Goal: Task Accomplishment & Management: Use online tool/utility

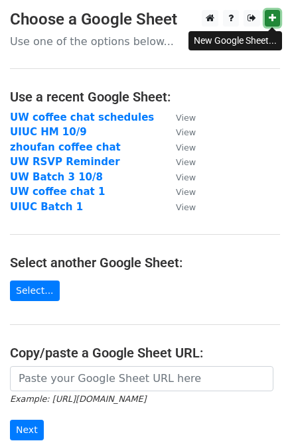
click at [268, 17] on icon at bounding box center [271, 17] width 7 height 9
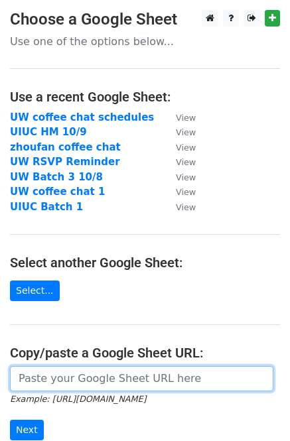
click at [80, 388] on input "url" at bounding box center [141, 378] width 263 height 25
paste input "https://docs.google.com/spreadsheets/d/17hbgpWRXoF_tiEU_XXpxQgMr8efWMEe7aCRTsE0…"
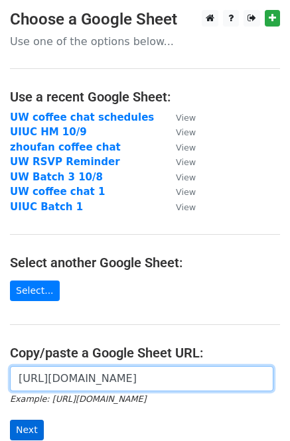
type input "https://docs.google.com/spreadsheets/d/17hbgpWRXoF_tiEU_XXpxQgMr8efWMEe7aCRTsE0…"
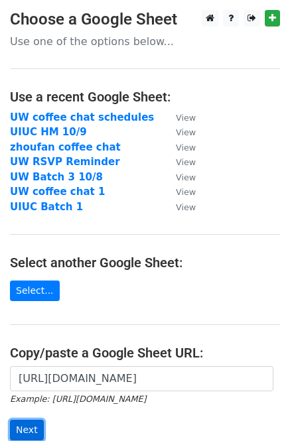
click at [34, 422] on input "Next" at bounding box center [27, 429] width 34 height 21
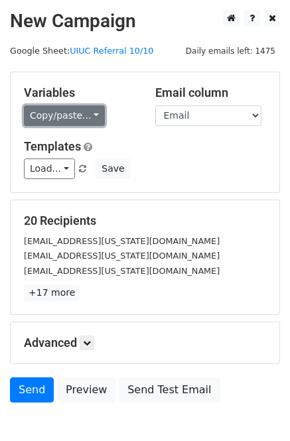
click at [44, 119] on link "Copy/paste..." at bounding box center [64, 115] width 81 height 21
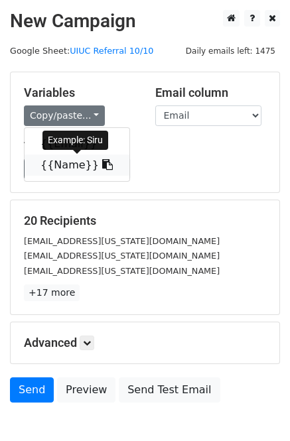
click at [58, 163] on link "{{Name}}" at bounding box center [77, 164] width 105 height 21
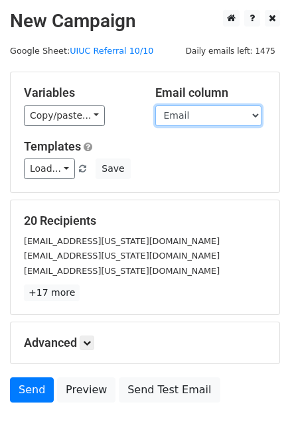
click at [170, 121] on select "Email Name" at bounding box center [208, 115] width 106 height 21
click at [155, 105] on select "Email Name" at bounding box center [208, 115] width 106 height 21
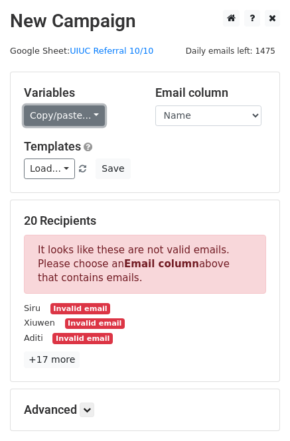
click at [58, 113] on link "Copy/paste..." at bounding box center [64, 115] width 81 height 21
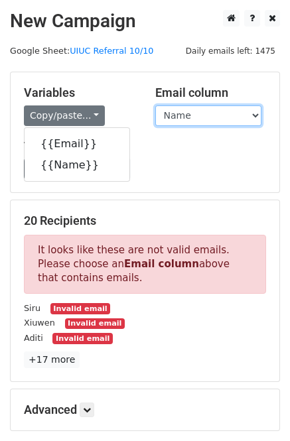
click at [186, 115] on select "Email Name" at bounding box center [208, 115] width 106 height 21
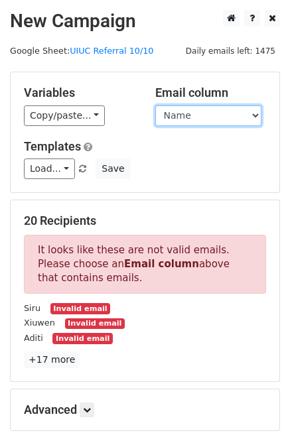
select select "Email"
click at [155, 105] on select "Email Name" at bounding box center [208, 115] width 106 height 21
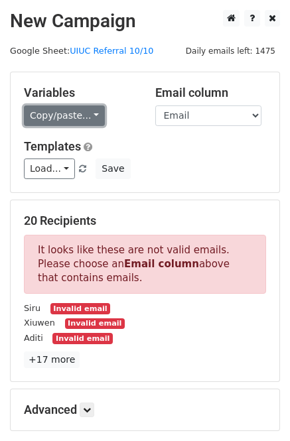
click at [70, 115] on link "Copy/paste..." at bounding box center [64, 115] width 81 height 21
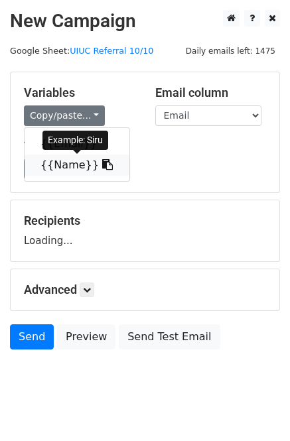
click at [62, 168] on link "{{Name}}" at bounding box center [77, 164] width 105 height 21
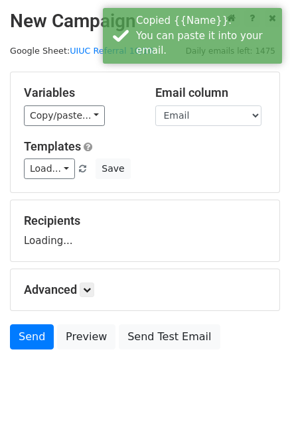
click at [205, 162] on div "Load... Webinar Invitation Order Confirmation Trial Expiration Warning Newslett…" at bounding box center [145, 168] width 262 height 21
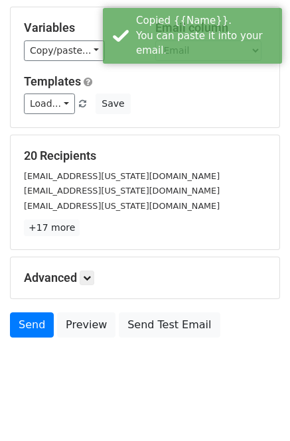
scroll to position [74, 0]
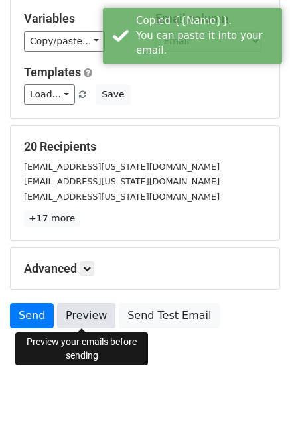
click at [88, 313] on link "Preview" at bounding box center [86, 315] width 58 height 25
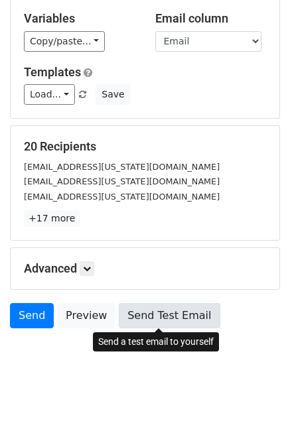
click at [176, 314] on link "Send Test Email" at bounding box center [169, 315] width 101 height 25
click at [152, 311] on link "Send Test Email" at bounding box center [169, 315] width 101 height 25
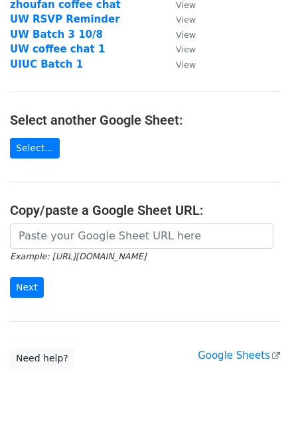
scroll to position [176, 0]
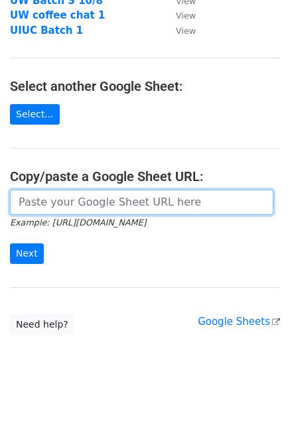
click at [97, 207] on input "url" at bounding box center [141, 201] width 263 height 25
paste input "https://docs.google.com/spreadsheets/d/17hbgpWRXoF_tiEU_XXpxQgMr8efWMEe7aCRTsE0…"
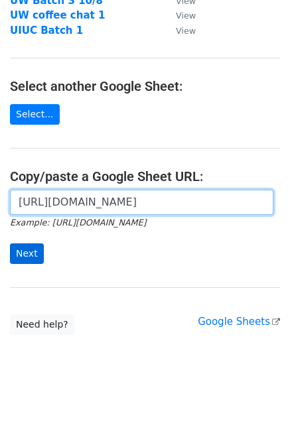
type input "https://docs.google.com/spreadsheets/d/17hbgpWRXoF_tiEU_XXpxQgMr8efWMEe7aCRTsE0…"
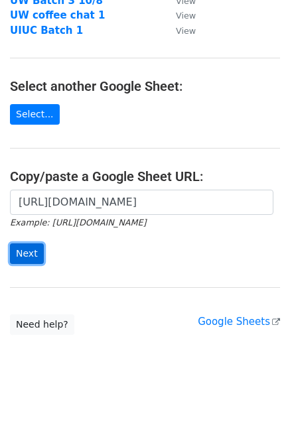
drag, startPoint x: 27, startPoint y: 250, endPoint x: 33, endPoint y: 254, distance: 7.2
click at [27, 250] on input "Next" at bounding box center [27, 253] width 34 height 21
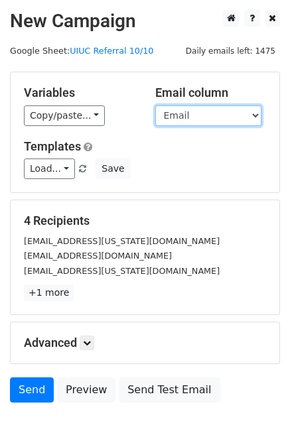
click at [185, 113] on select "Email Name" at bounding box center [208, 115] width 106 height 21
click at [155, 105] on select "Email Name" at bounding box center [208, 115] width 106 height 21
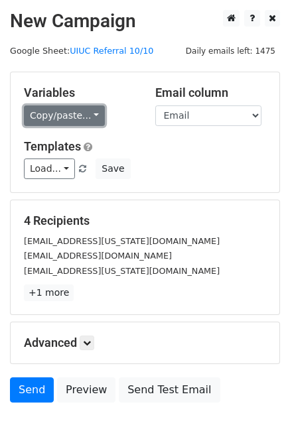
click at [62, 117] on link "Copy/paste..." at bounding box center [64, 115] width 81 height 21
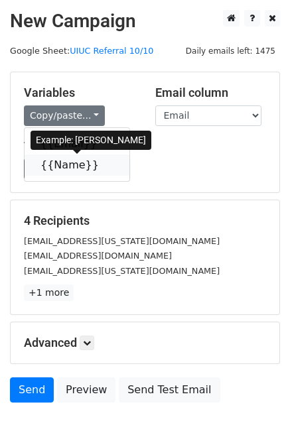
click at [58, 168] on link "{{Name}}" at bounding box center [77, 164] width 105 height 21
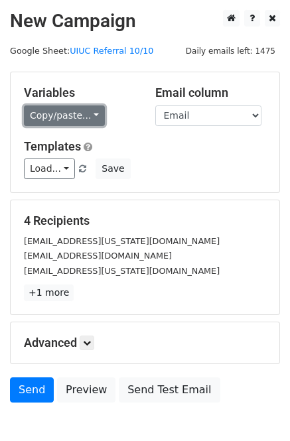
click at [67, 111] on link "Copy/paste..." at bounding box center [64, 115] width 81 height 21
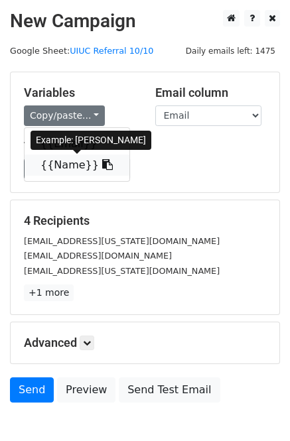
click at [74, 160] on link "{{Name}}" at bounding box center [77, 164] width 105 height 21
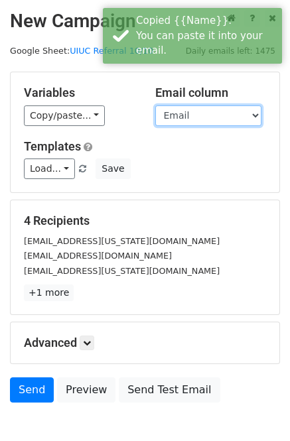
click at [186, 109] on select "Email Name" at bounding box center [208, 115] width 106 height 21
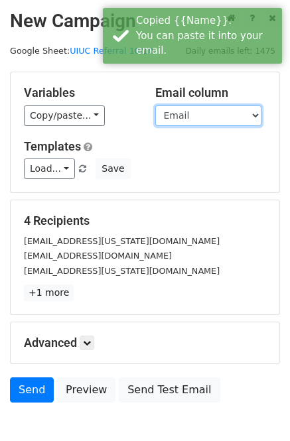
click at [155, 105] on select "Email Name" at bounding box center [208, 115] width 106 height 21
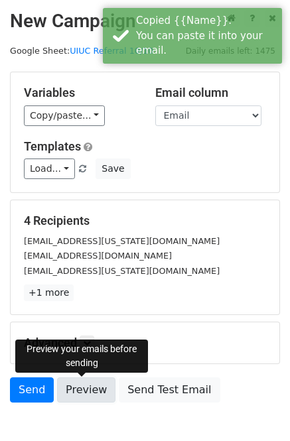
click at [82, 388] on link "Preview" at bounding box center [86, 389] width 58 height 25
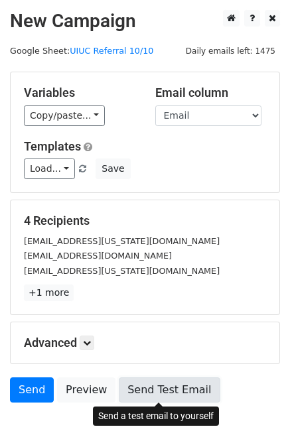
click at [166, 387] on link "Send Test Email" at bounding box center [169, 389] width 101 height 25
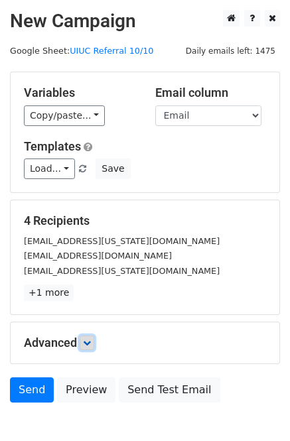
click at [88, 345] on icon at bounding box center [87, 343] width 8 height 8
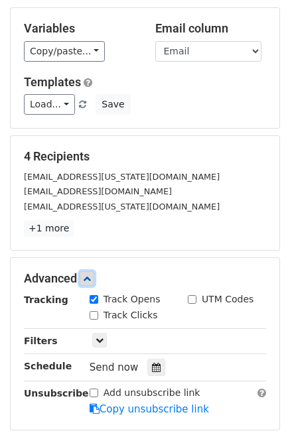
scroll to position [129, 0]
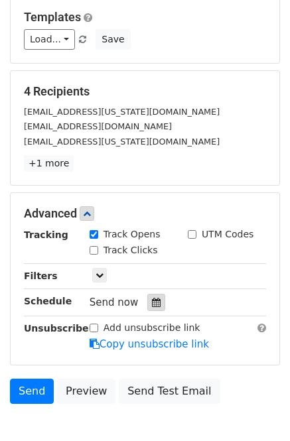
click at [152, 299] on icon at bounding box center [156, 301] width 9 height 9
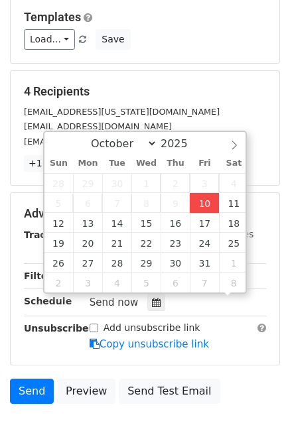
scroll to position [1, 0]
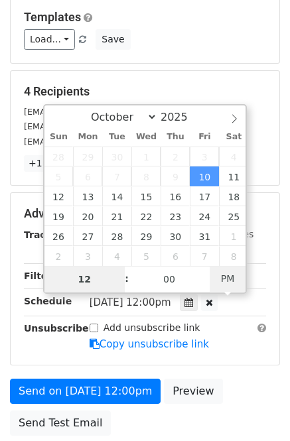
type input "2025-10-10 01:24"
type input "01"
type input "24"
click at [229, 274] on span "PM" at bounding box center [227, 278] width 36 height 27
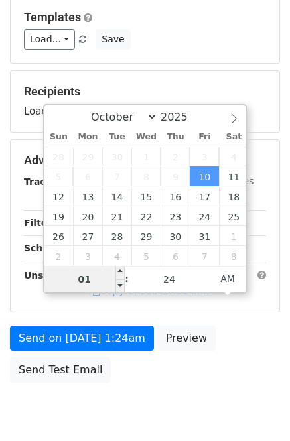
drag, startPoint x: 67, startPoint y: 280, endPoint x: 95, endPoint y: 277, distance: 28.7
click at [95, 277] on input "01" at bounding box center [84, 279] width 81 height 27
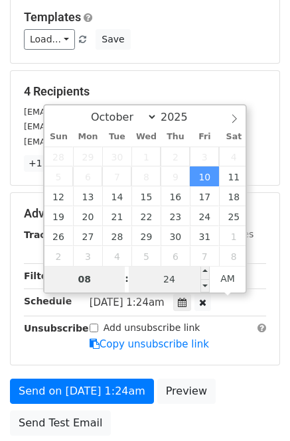
type input "08"
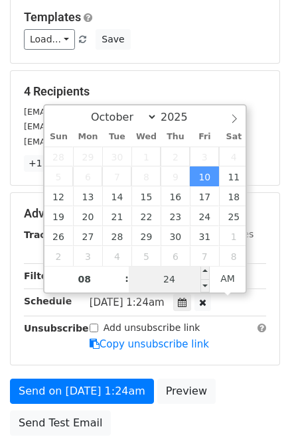
type input "2025-10-10 08:24"
click at [174, 276] on input "24" at bounding box center [169, 279] width 81 height 27
type input "26"
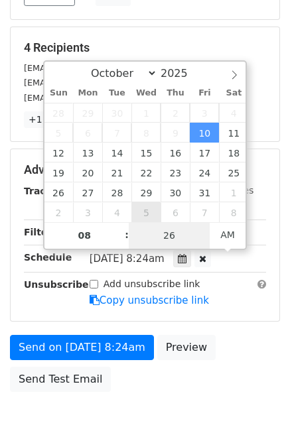
scroll to position [235, 0]
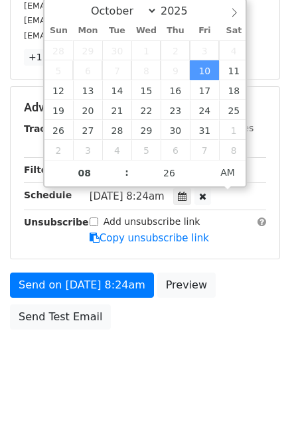
type input "2025-10-10 08:26"
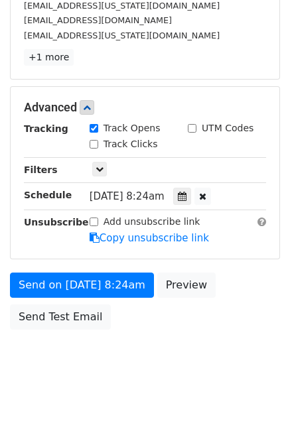
click at [233, 229] on div "Add unsubscribe link Copy unsubscribe link" at bounding box center [178, 230] width 196 height 30
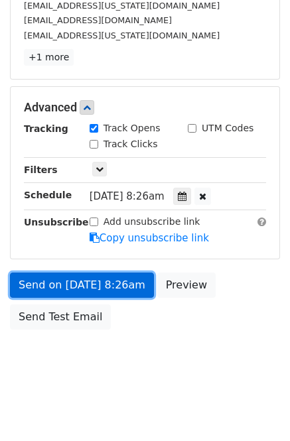
click at [109, 282] on link "Send on Oct 10 at 8:26am" at bounding box center [82, 284] width 144 height 25
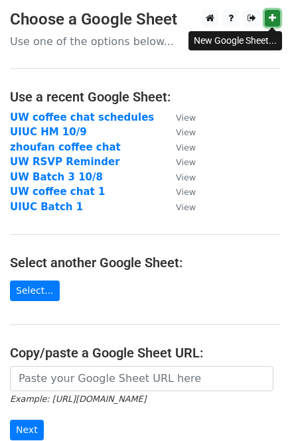
click at [276, 14] on link at bounding box center [271, 18] width 15 height 17
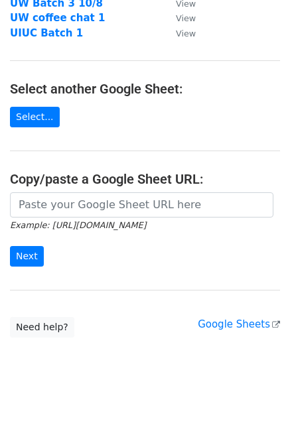
scroll to position [176, 0]
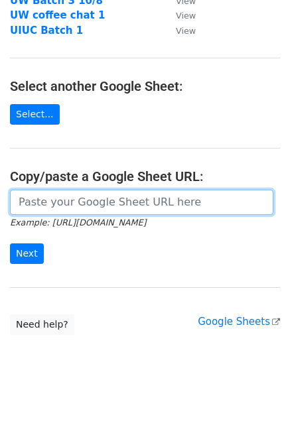
click at [93, 205] on input "url" at bounding box center [141, 201] width 263 height 25
paste input "[URL][DOMAIN_NAME]"
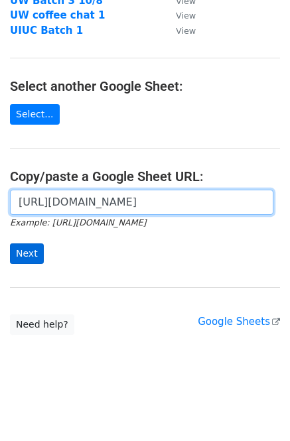
type input "[URL][DOMAIN_NAME]"
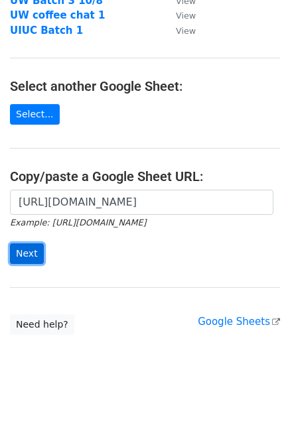
click at [19, 256] on input "Next" at bounding box center [27, 253] width 34 height 21
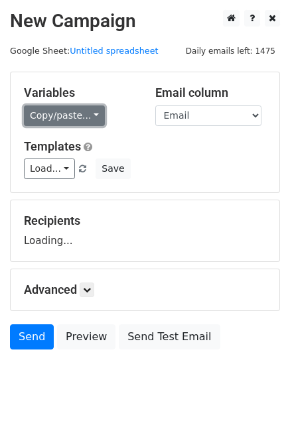
click at [70, 120] on link "Copy/paste..." at bounding box center [64, 115] width 81 height 21
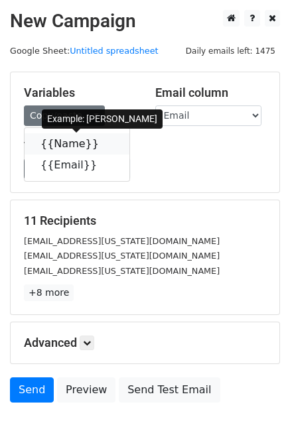
drag, startPoint x: 75, startPoint y: 144, endPoint x: 126, endPoint y: 134, distance: 52.0
click at [75, 144] on link "{{Name}}" at bounding box center [77, 143] width 105 height 21
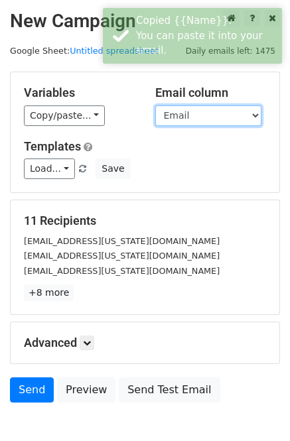
click at [184, 119] on select "Name Email" at bounding box center [208, 115] width 106 height 21
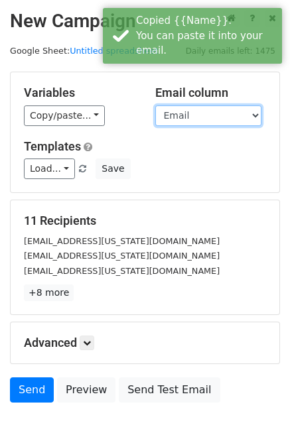
click at [155, 105] on select "Name Email" at bounding box center [208, 115] width 106 height 21
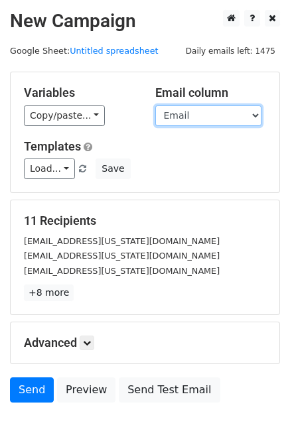
click at [177, 107] on select "Name Email" at bounding box center [208, 115] width 106 height 21
click at [155, 105] on select "Name Email" at bounding box center [208, 115] width 106 height 21
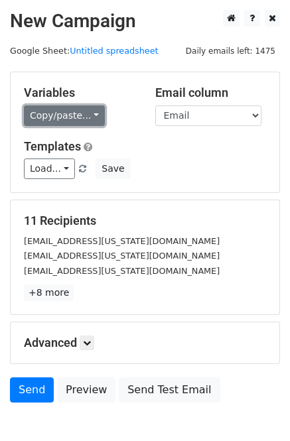
click at [48, 113] on link "Copy/paste..." at bounding box center [64, 115] width 81 height 21
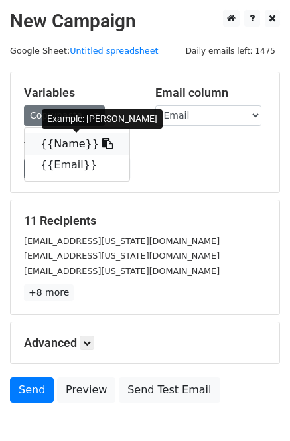
click at [64, 141] on link "{{Name}}" at bounding box center [77, 143] width 105 height 21
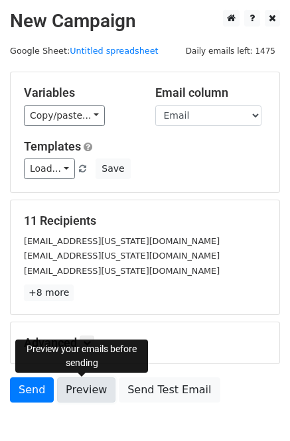
click at [91, 392] on link "Preview" at bounding box center [86, 389] width 58 height 25
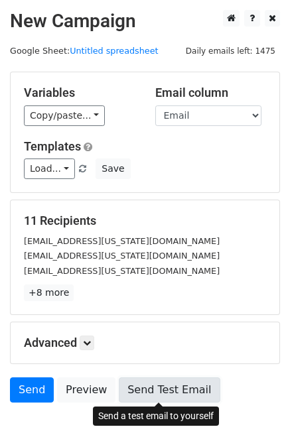
click at [172, 384] on link "Send Test Email" at bounding box center [169, 389] width 101 height 25
click at [179, 384] on link "Send Test Email" at bounding box center [169, 389] width 101 height 25
click at [139, 390] on link "Send Test Email" at bounding box center [169, 389] width 101 height 25
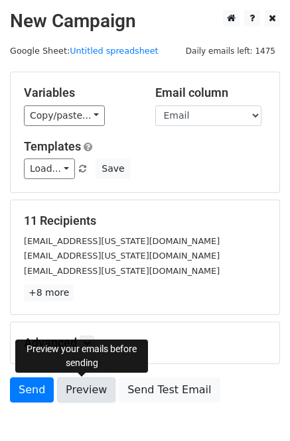
click at [93, 381] on link "Preview" at bounding box center [86, 389] width 58 height 25
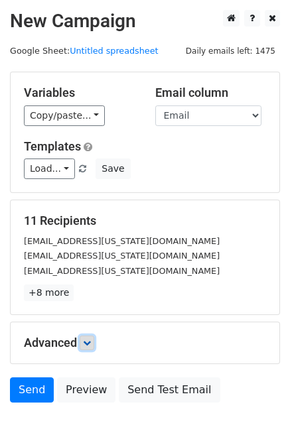
click at [85, 338] on link at bounding box center [87, 342] width 15 height 15
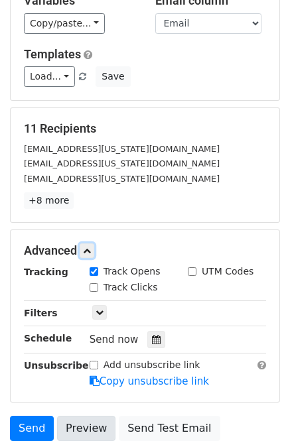
scroll to position [138, 0]
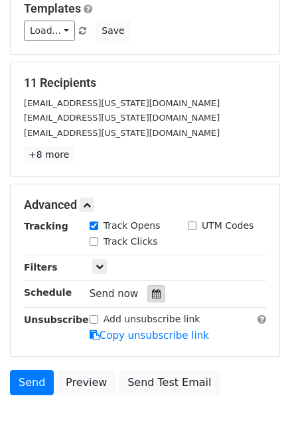
click at [154, 290] on div at bounding box center [156, 293] width 18 height 17
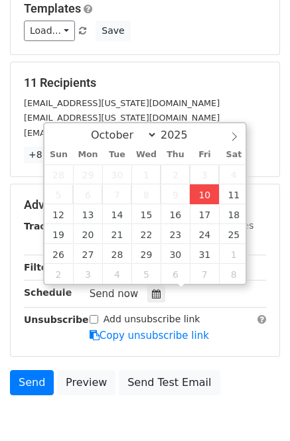
type input "[DATE] 12:00"
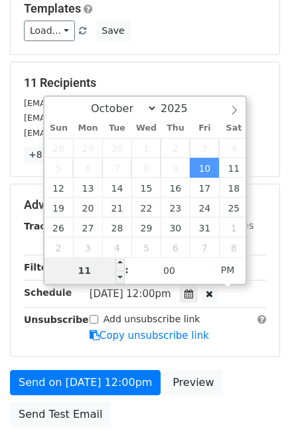
type input "1"
type input "09"
type input "[DATE] 09:00"
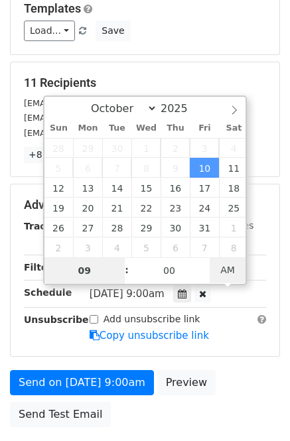
click at [225, 271] on span "AM" at bounding box center [227, 269] width 36 height 27
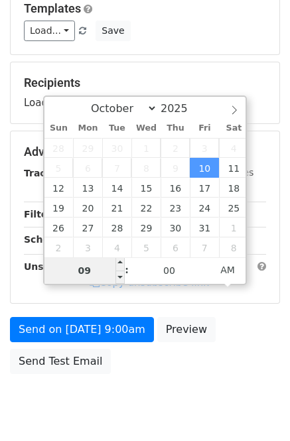
click at [96, 268] on input "09" at bounding box center [84, 270] width 81 height 27
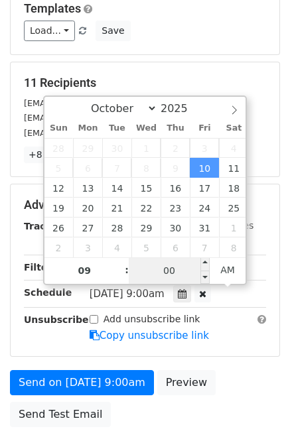
click at [152, 261] on input "00" at bounding box center [169, 270] width 81 height 27
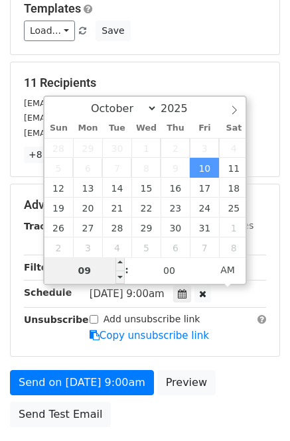
click at [91, 270] on input "09" at bounding box center [84, 270] width 81 height 27
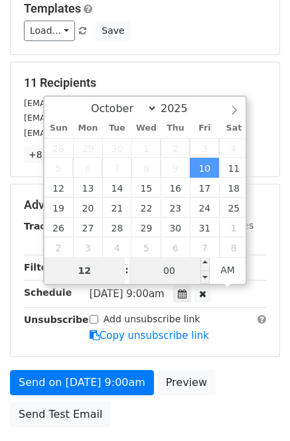
type input "12"
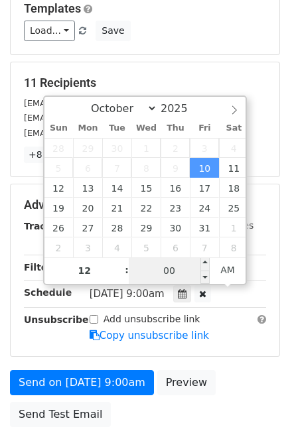
type input "[DATE] 01:45"
type input "01"
type input "45"
click at [169, 270] on input "45" at bounding box center [169, 270] width 81 height 27
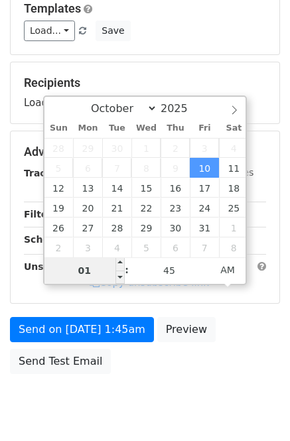
click at [96, 268] on input "01" at bounding box center [84, 270] width 81 height 27
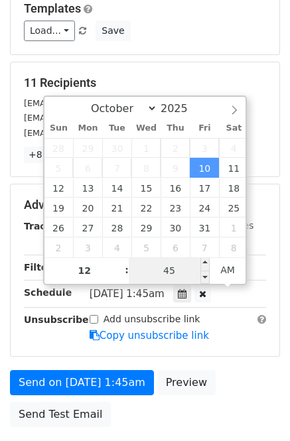
type input "01"
click at [138, 264] on input "45" at bounding box center [169, 270] width 81 height 27
type input "15"
type input "[DATE] 13:15"
click at [226, 266] on span "AM" at bounding box center [227, 269] width 36 height 27
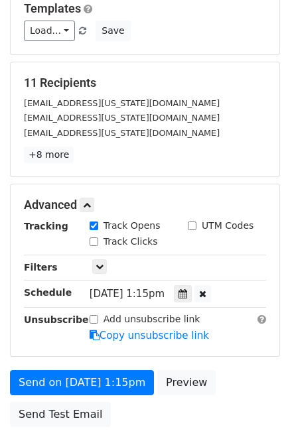
click at [280, 244] on main "New Campaign Daily emails left: 1475 Google Sheet: Untitled spreadsheet Variabl…" at bounding box center [145, 152] width 290 height 561
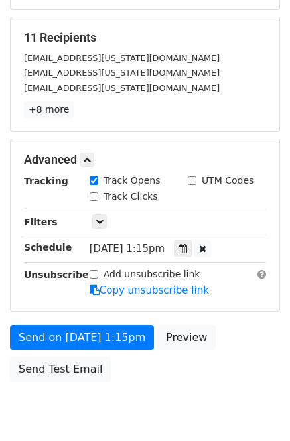
scroll to position [235, 0]
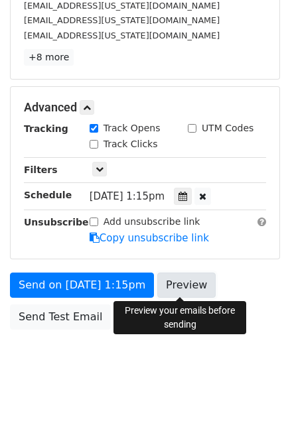
click at [193, 282] on link "Preview" at bounding box center [186, 284] width 58 height 25
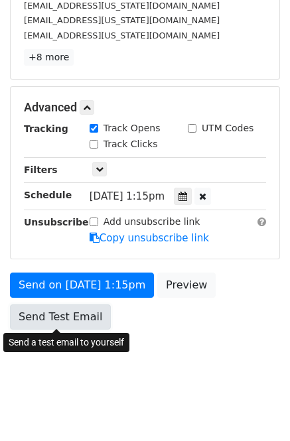
click at [73, 320] on link "Send Test Email" at bounding box center [60, 316] width 101 height 25
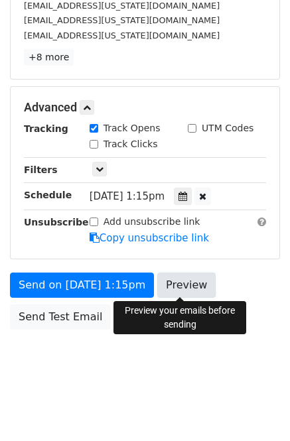
click at [170, 288] on link "Preview" at bounding box center [186, 284] width 58 height 25
click at [195, 282] on link "Preview" at bounding box center [186, 284] width 58 height 25
click at [233, 244] on div "Advanced Tracking Track Opens UTM Codes Track Clicks Filters Only include sprea…" at bounding box center [145, 173] width 268 height 172
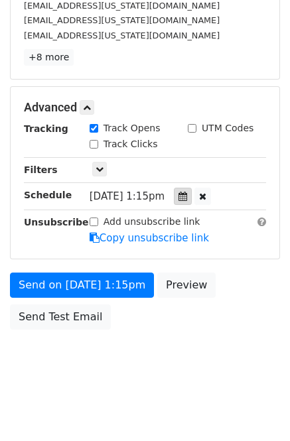
click at [187, 195] on icon at bounding box center [182, 195] width 9 height 9
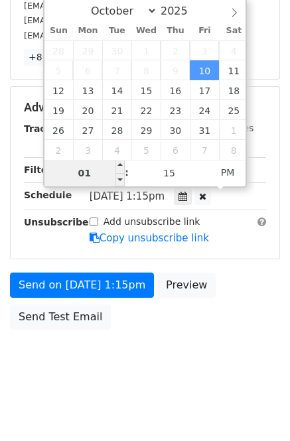
drag, startPoint x: 95, startPoint y: 176, endPoint x: 74, endPoint y: 176, distance: 21.9
click at [74, 176] on input "01" at bounding box center [84, 173] width 81 height 27
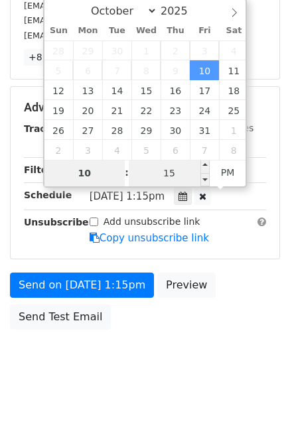
type input "10"
type input "[DATE] 22:15"
drag, startPoint x: 181, startPoint y: 169, endPoint x: 164, endPoint y: 171, distance: 16.7
click at [164, 171] on input "15" at bounding box center [169, 173] width 81 height 27
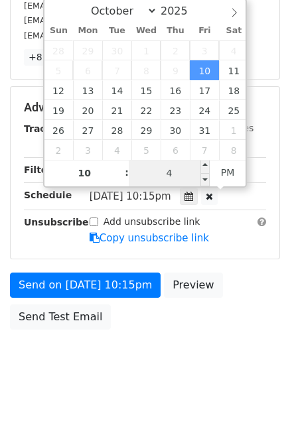
type input "45"
type input "[DATE] 10:45"
click at [231, 172] on span "PM" at bounding box center [227, 172] width 36 height 27
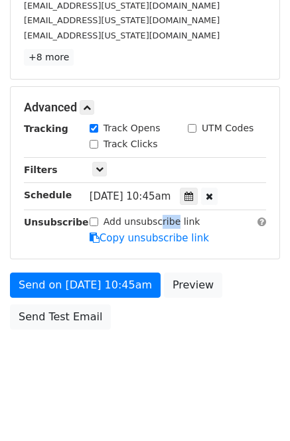
drag, startPoint x: 174, startPoint y: 224, endPoint x: 160, endPoint y: 218, distance: 15.7
click at [159, 221] on label "Add unsubscribe link" at bounding box center [151, 222] width 97 height 14
click at [171, 196] on span "[DATE] 10:45am" at bounding box center [129, 196] width 81 height 12
click at [190, 191] on div at bounding box center [189, 196] width 18 height 17
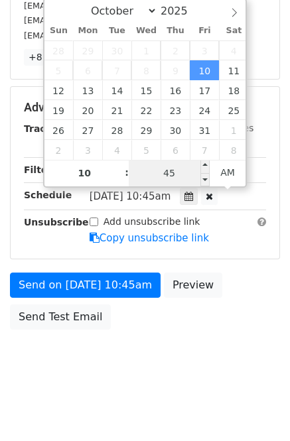
click at [166, 172] on input "45" at bounding box center [169, 173] width 81 height 27
type input "55"
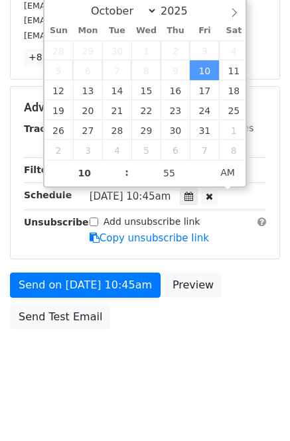
type input "[DATE] 10:55"
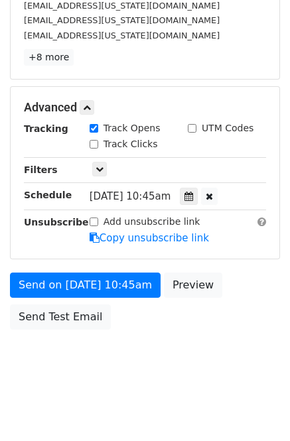
click at [274, 175] on div "Only include spreadsheet rows that match the following filters:" at bounding box center [178, 169] width 196 height 15
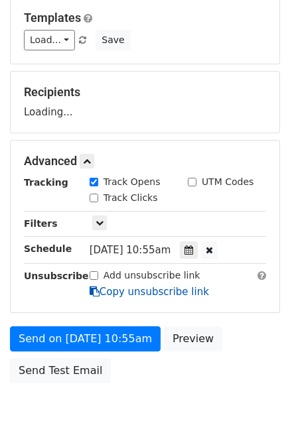
scroll to position [0, 0]
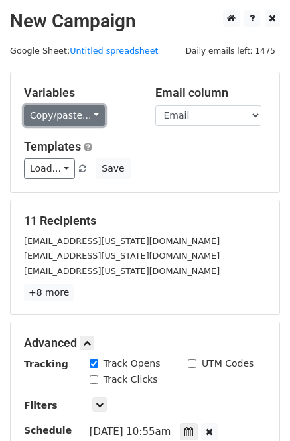
click at [83, 109] on link "Copy/paste..." at bounding box center [64, 115] width 81 height 21
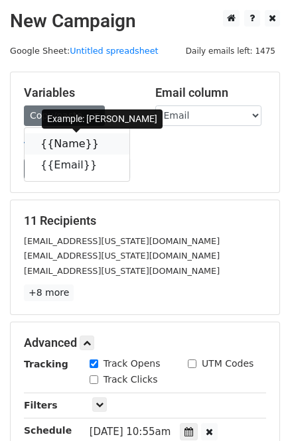
drag, startPoint x: 70, startPoint y: 142, endPoint x: 78, endPoint y: 139, distance: 8.4
click at [70, 142] on link "{{Name}}" at bounding box center [77, 143] width 105 height 21
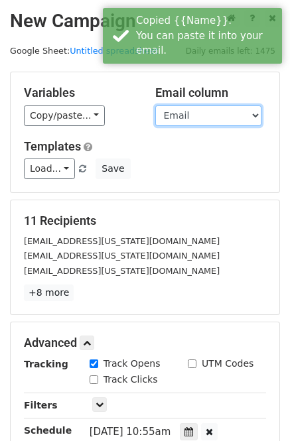
click at [186, 119] on select "Name Email" at bounding box center [208, 115] width 106 height 21
click at [155, 105] on select "Name Email" at bounding box center [208, 115] width 106 height 21
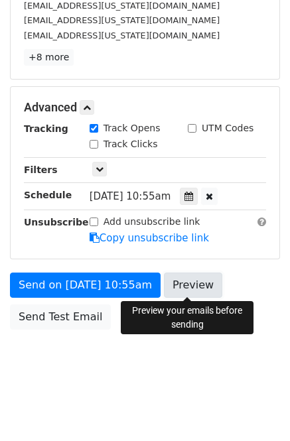
click at [199, 278] on link "Preview" at bounding box center [193, 284] width 58 height 25
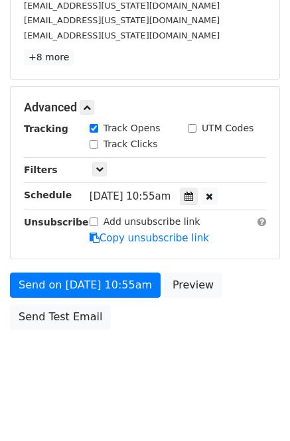
click at [145, 77] on div "11 Recipients [EMAIL_ADDRESS][US_STATE][DOMAIN_NAME] [EMAIL_ADDRESS][US_STATE][…" at bounding box center [145, 22] width 268 height 114
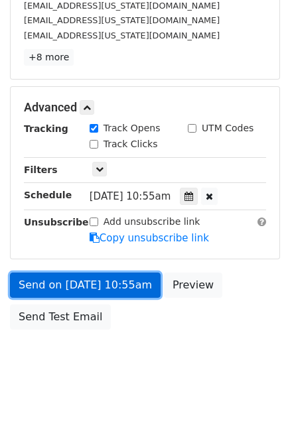
click at [107, 278] on link "Send on [DATE] 10:55am" at bounding box center [85, 284] width 150 height 25
